Goal: Navigation & Orientation: Go to known website

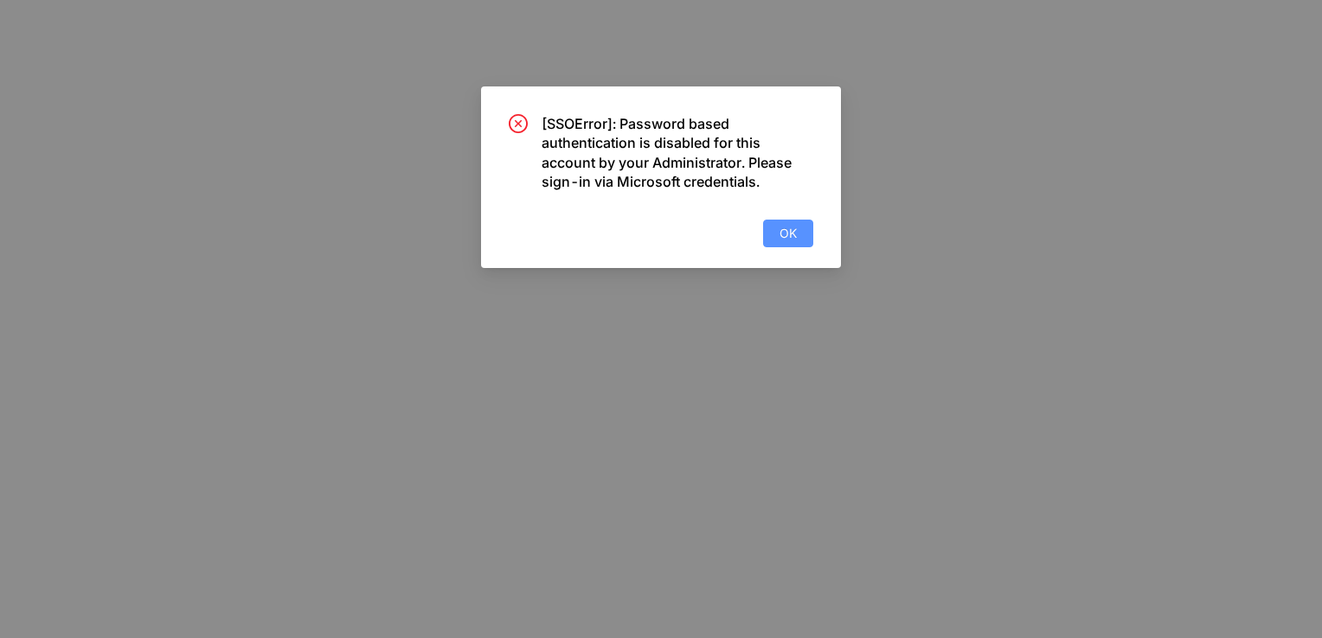
click at [796, 237] on span "OK" at bounding box center [787, 233] width 17 height 19
click at [805, 226] on button "OK" at bounding box center [788, 234] width 50 height 28
